Goal: Task Accomplishment & Management: Complete application form

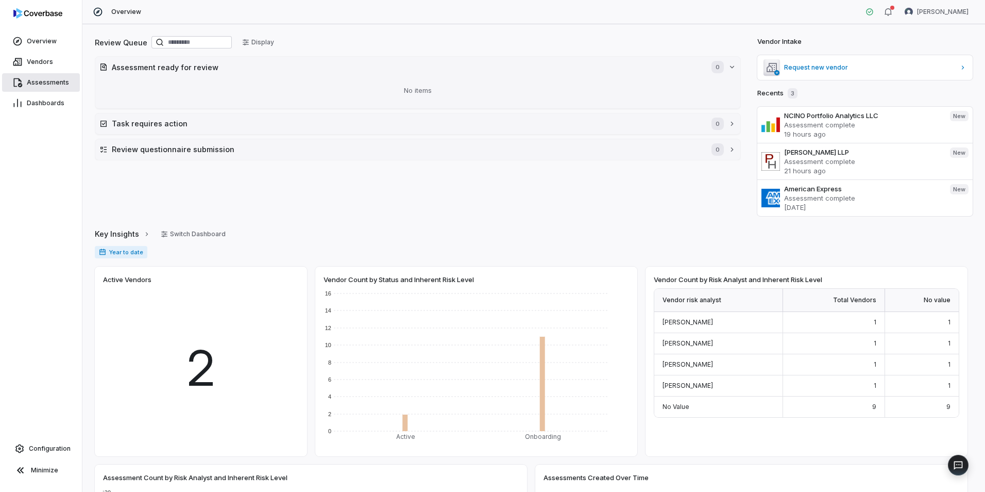
click at [55, 83] on span "Assessments" at bounding box center [48, 82] width 42 height 8
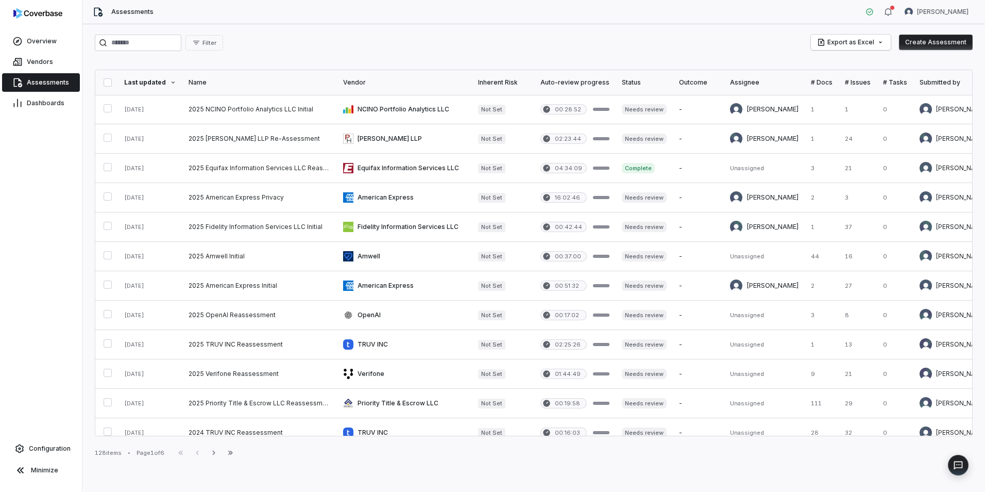
click at [930, 48] on button "Create Assessment" at bounding box center [936, 42] width 74 height 15
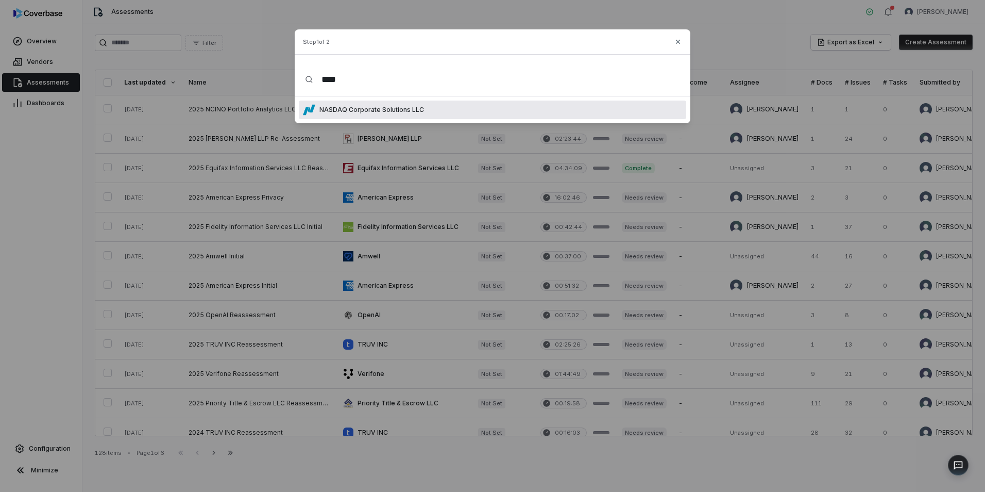
type input "****"
click at [495, 110] on div "NASDAQ Corporate Solutions LLC" at bounding box center [492, 109] width 387 height 19
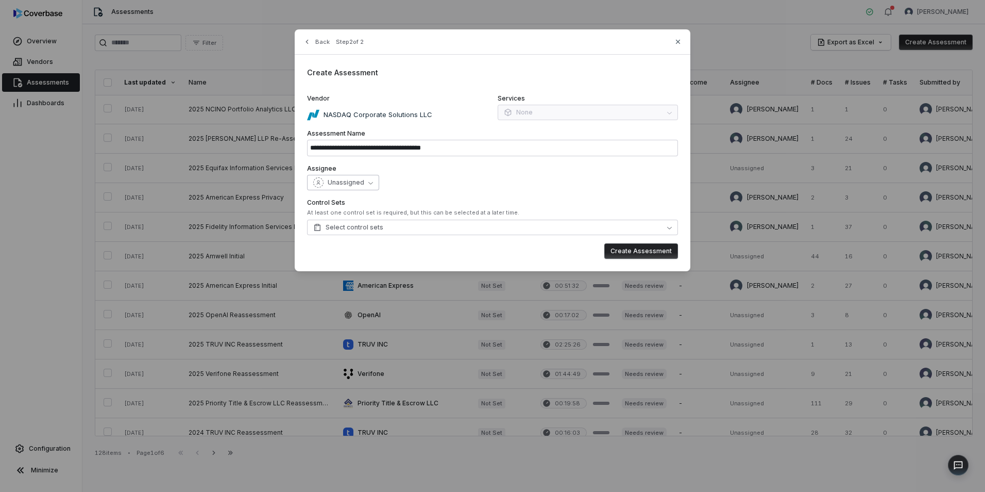
click at [373, 186] on button "Unassigned" at bounding box center [343, 182] width 72 height 15
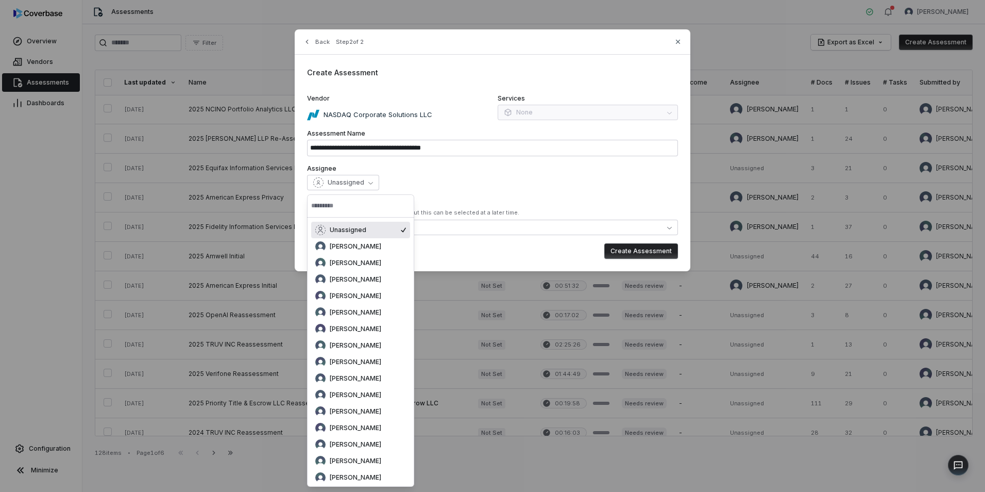
click at [427, 180] on div "Unassigned" at bounding box center [492, 182] width 371 height 15
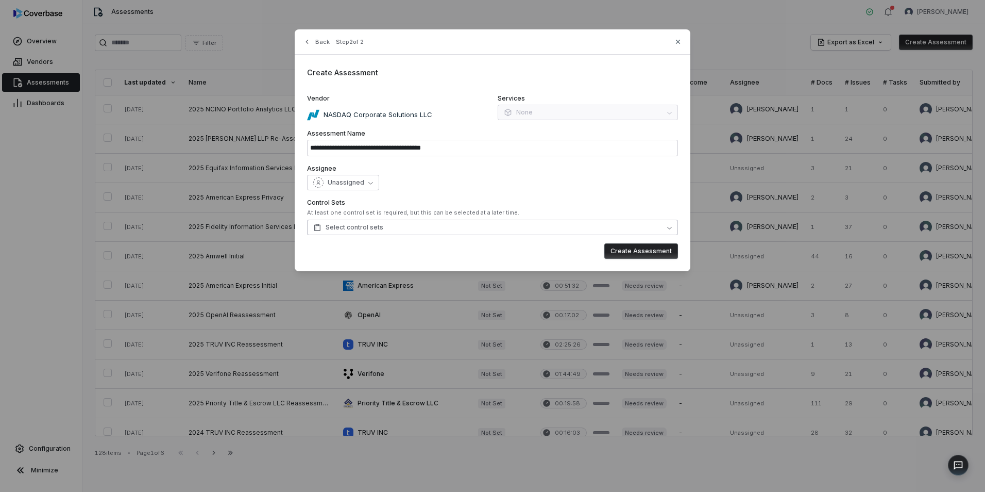
click at [470, 228] on button "Select control sets" at bounding box center [492, 226] width 371 height 15
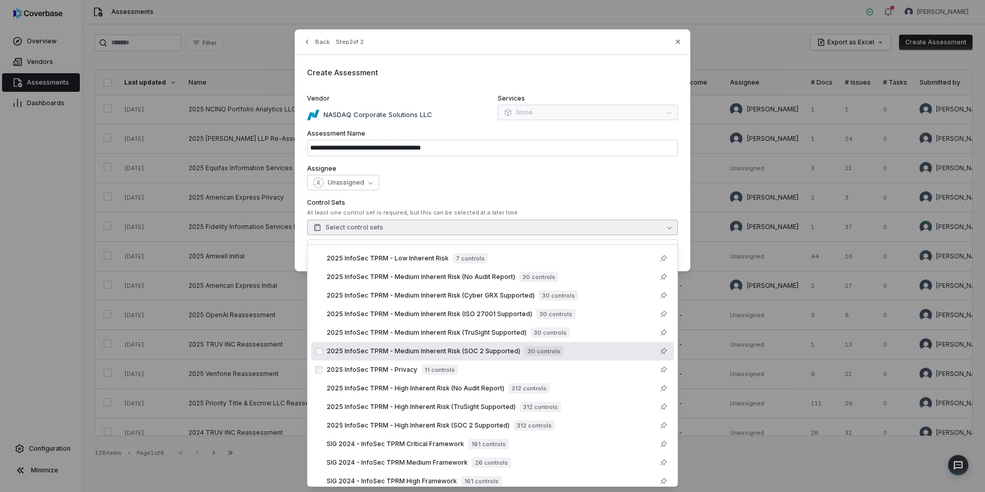
scroll to position [44, 0]
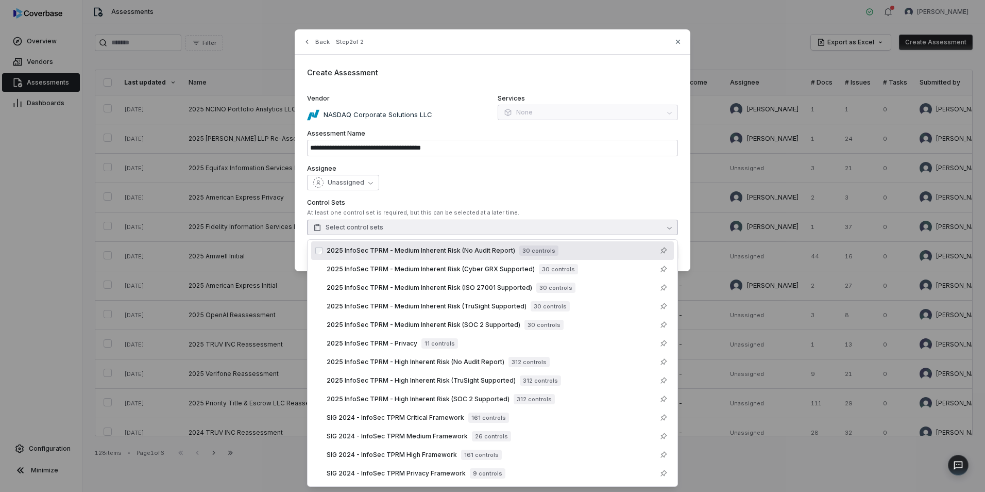
click at [528, 193] on div "**********" at bounding box center [493, 150] width 396 height 242
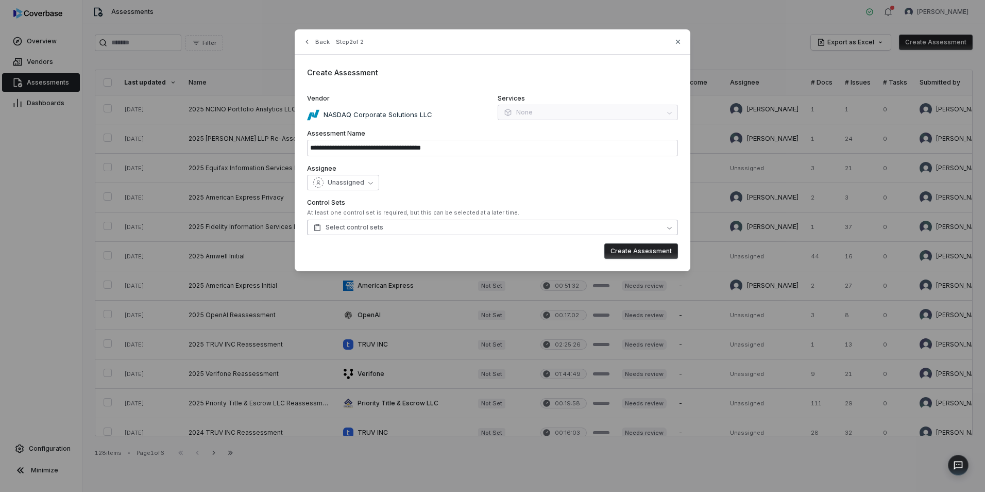
click at [496, 228] on button "Select control sets" at bounding box center [492, 226] width 371 height 15
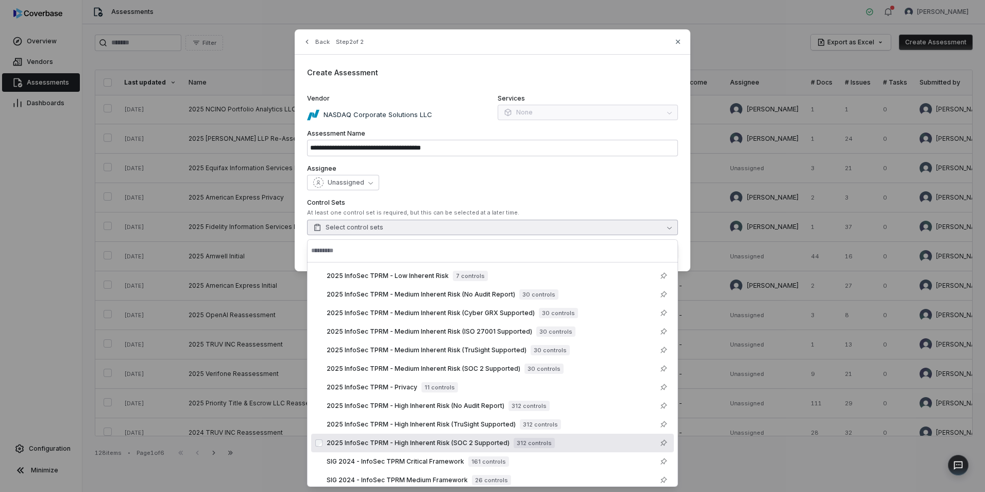
click at [475, 438] on div "2025 InfoSec TPRM - High Inherent Risk (SOC 2 Supported) 312 controls" at bounding box center [441, 442] width 228 height 10
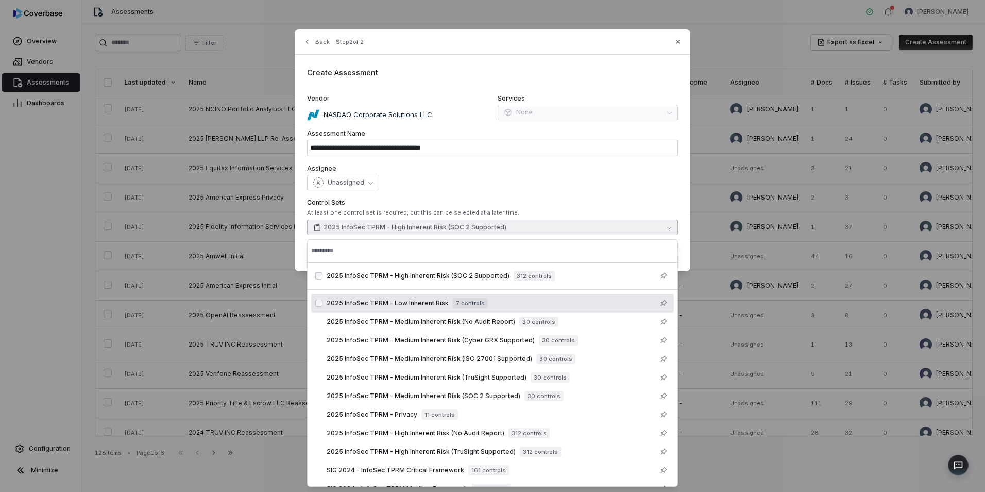
click at [550, 204] on label "Control Sets" at bounding box center [492, 202] width 371 height 8
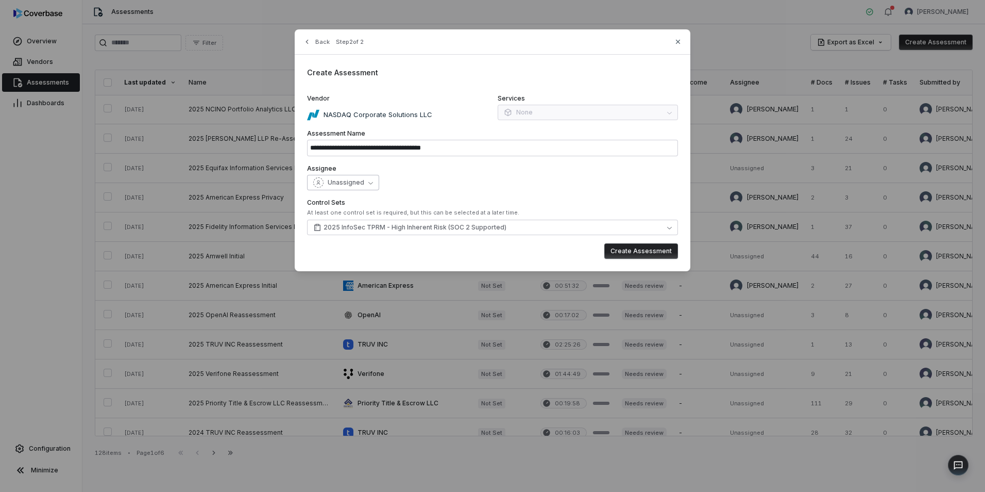
click at [351, 190] on button "Unassigned" at bounding box center [343, 182] width 72 height 15
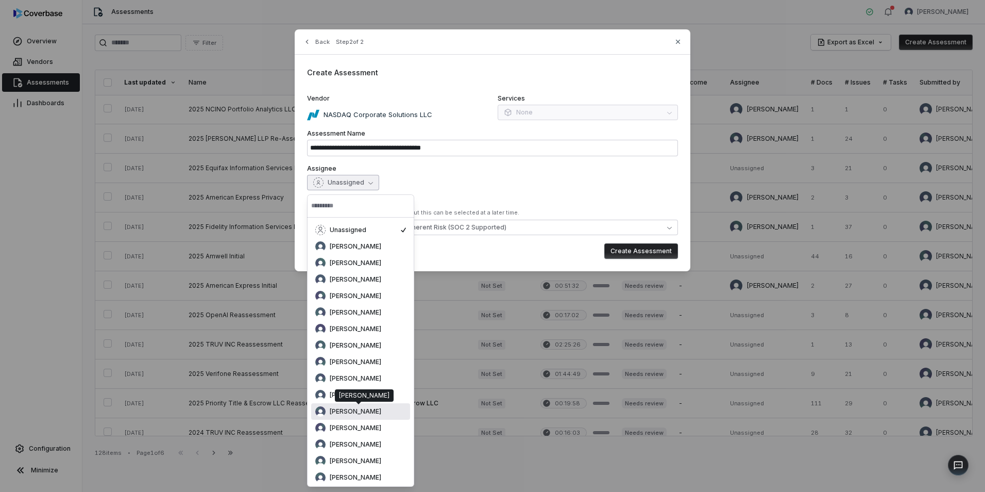
click at [363, 409] on span "Isaac Mousel" at bounding box center [356, 411] width 52 height 8
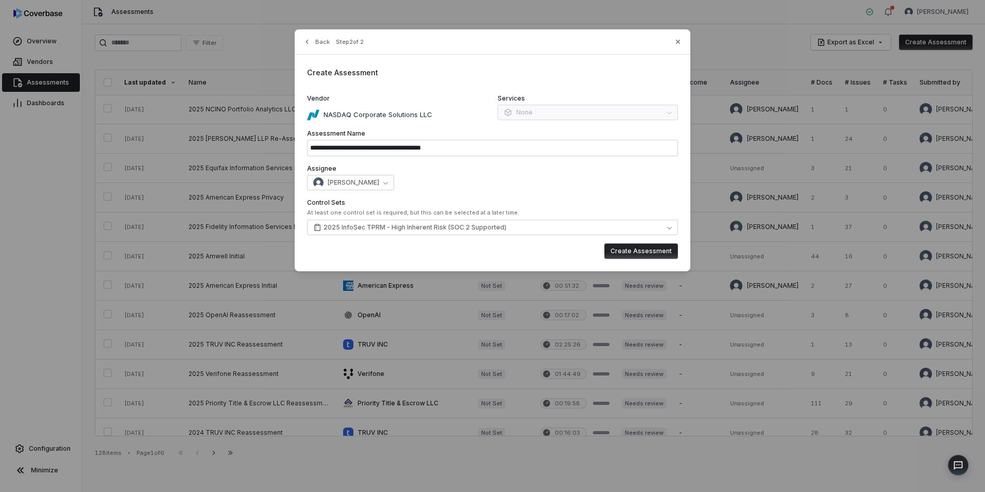
click at [653, 248] on button "Create Assessment" at bounding box center [641, 250] width 74 height 15
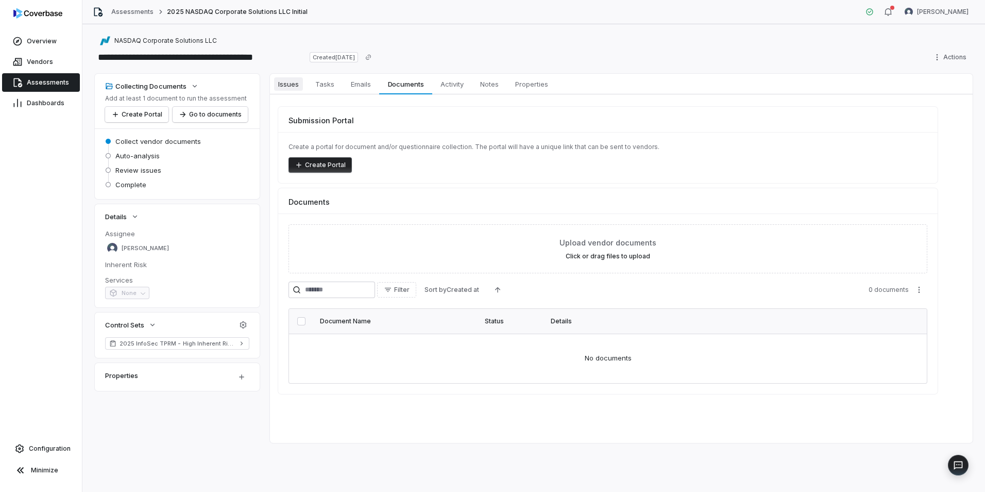
click at [294, 84] on span "Issues" at bounding box center [288, 83] width 29 height 13
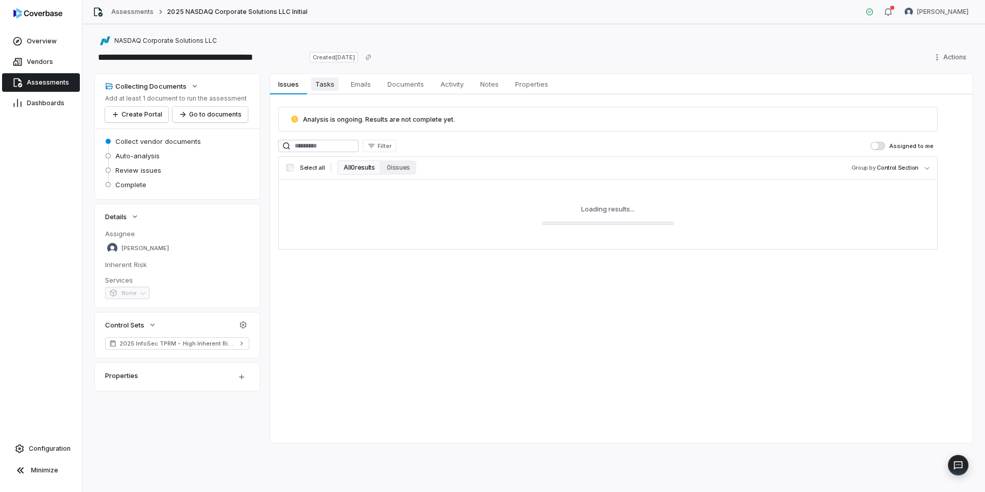
click at [308, 86] on link "Tasks Tasks" at bounding box center [325, 84] width 36 height 21
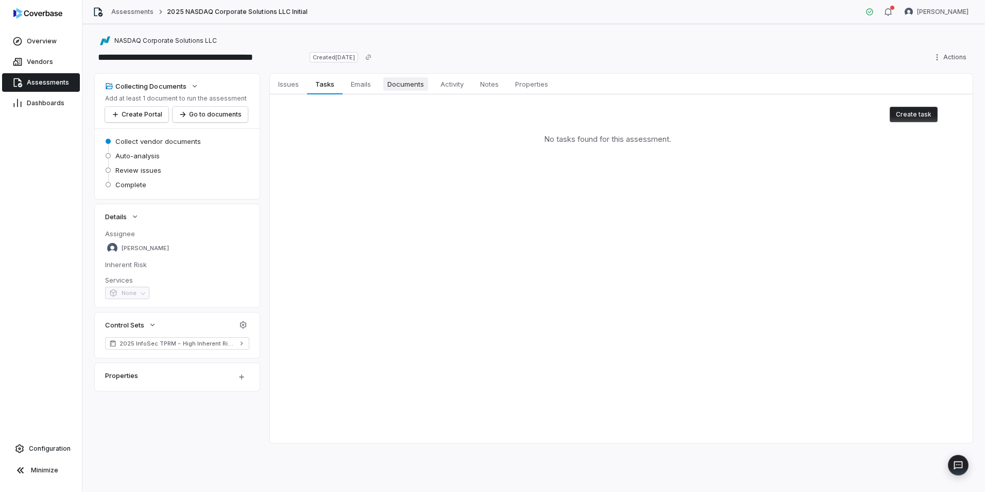
click at [399, 86] on span "Documents" at bounding box center [405, 83] width 45 height 13
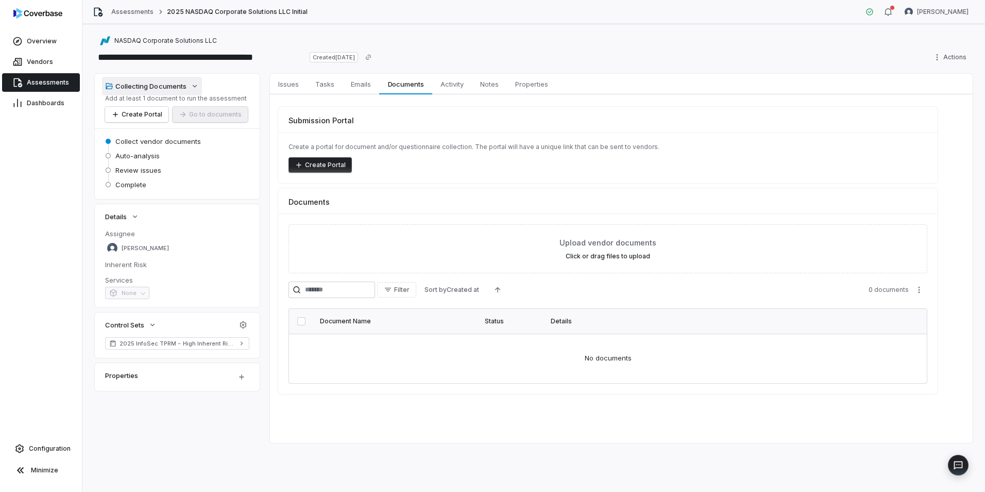
click at [198, 86] on icon "button" at bounding box center [195, 86] width 8 height 8
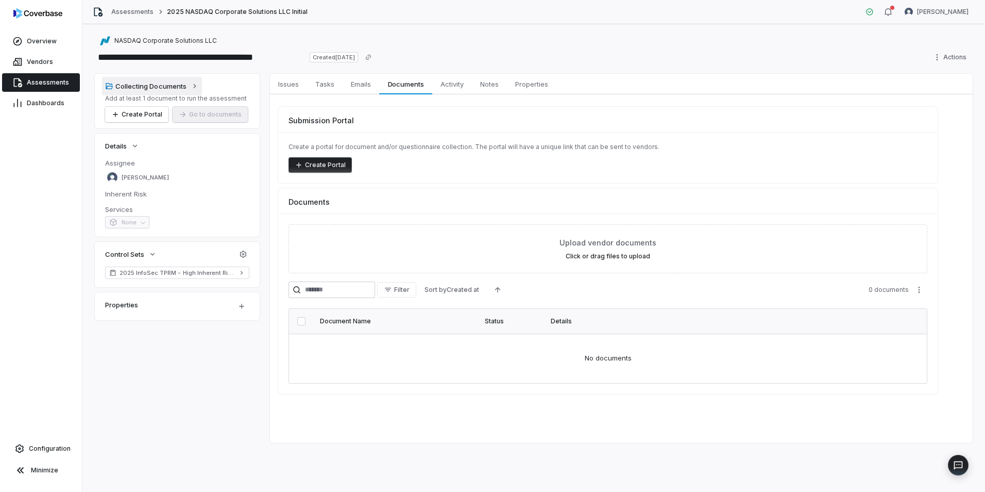
click at [198, 84] on icon "button" at bounding box center [195, 86] width 8 height 8
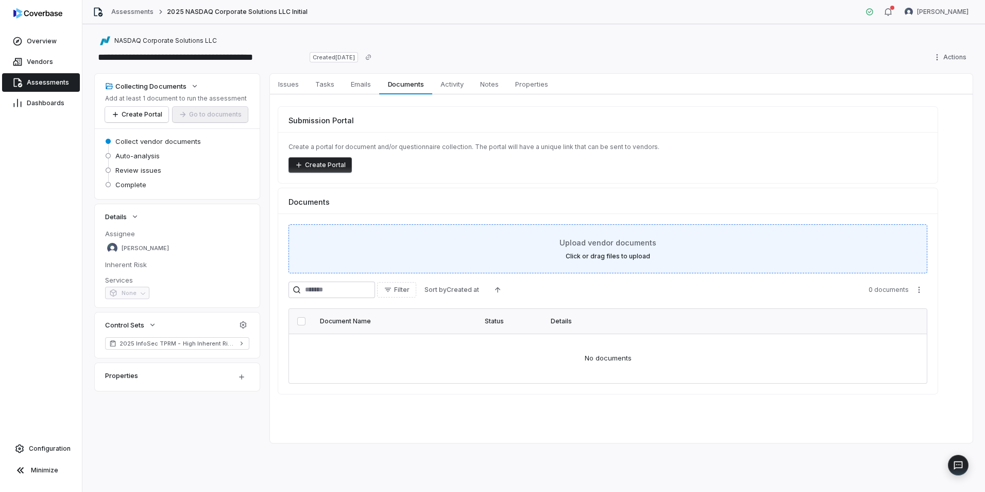
click at [477, 242] on div "Upload vendor documents Click or drag files to upload" at bounding box center [607, 248] width 613 height 23
click at [608, 257] on label "Click or drag files to upload" at bounding box center [608, 256] width 84 height 8
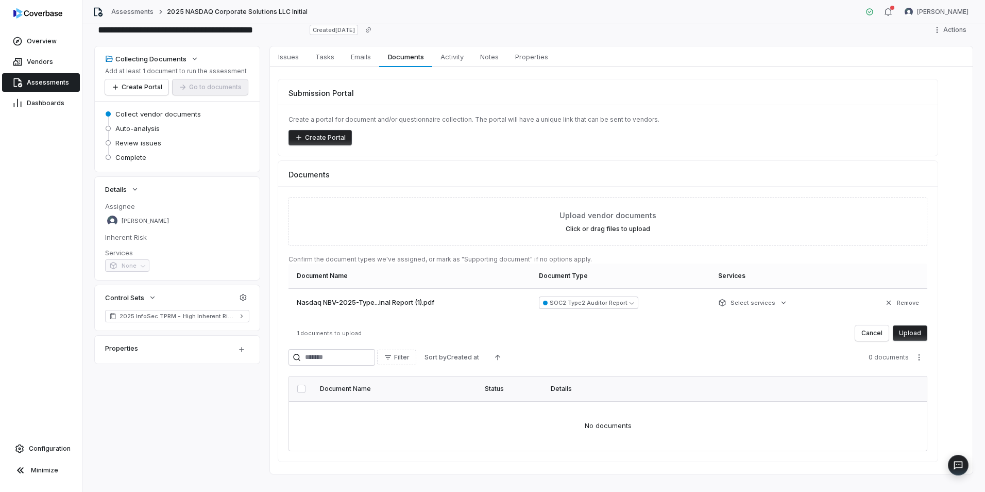
scroll to position [42, 0]
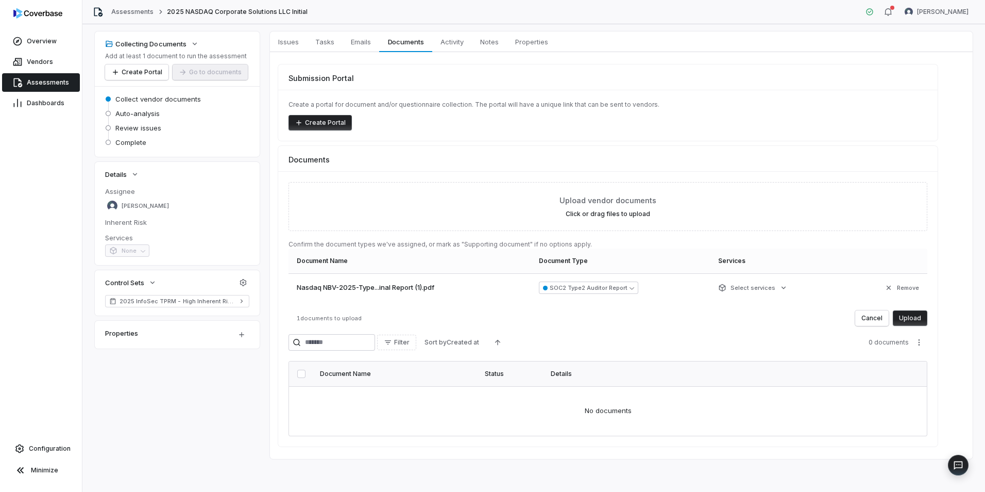
click at [907, 318] on button "Upload" at bounding box center [910, 317] width 35 height 15
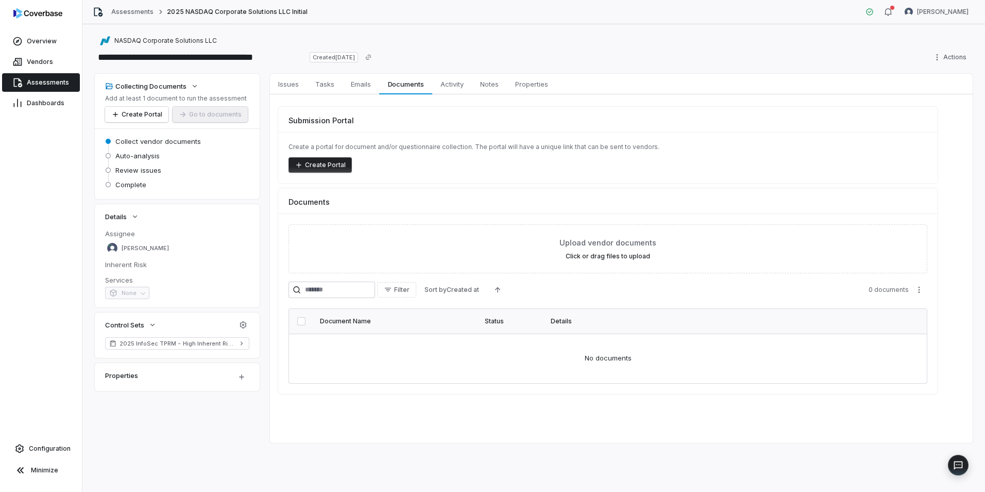
scroll to position [0, 0]
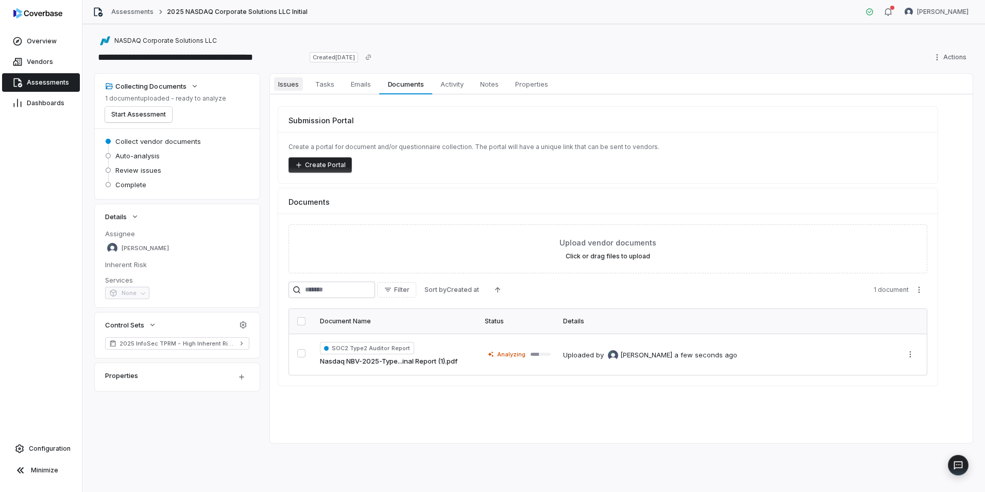
click at [301, 84] on span "Issues" at bounding box center [288, 83] width 29 height 13
